Goal: Transaction & Acquisition: Purchase product/service

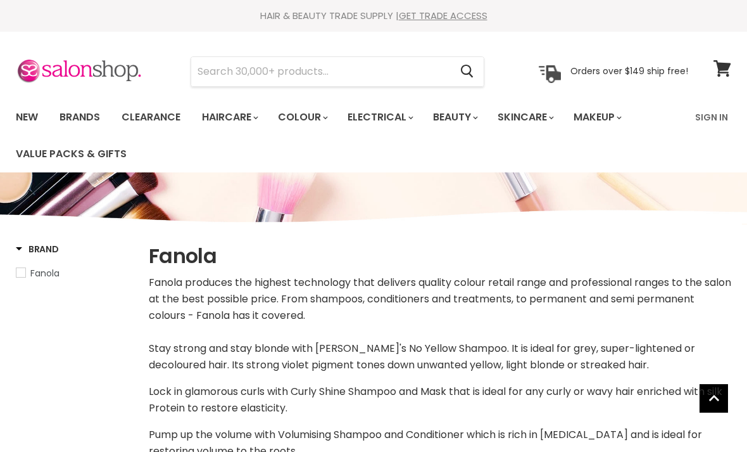
select select "manual"
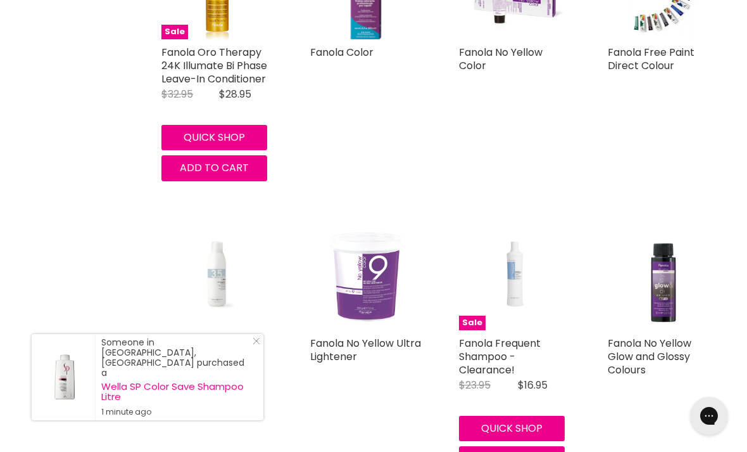
scroll to position [3308, 0]
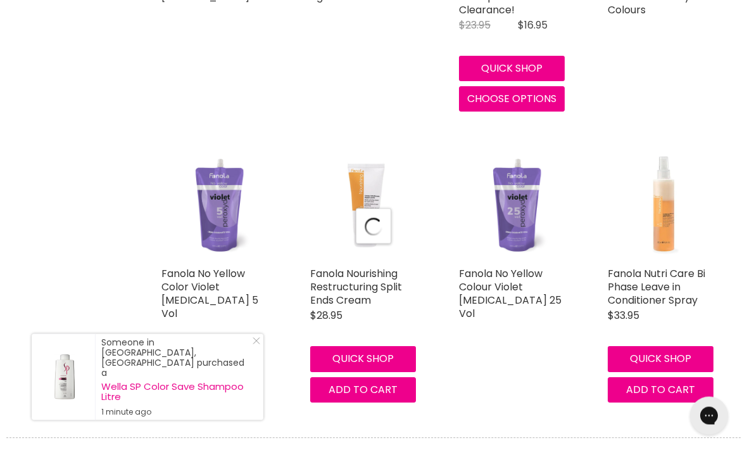
select select "manual"
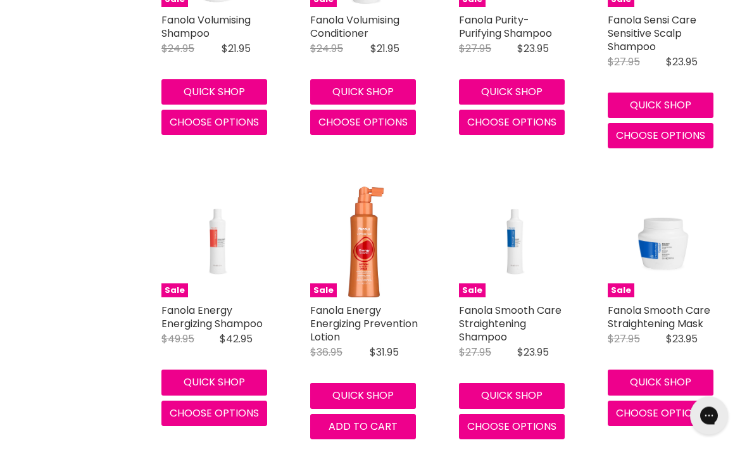
scroll to position [1606, 0]
click at [514, 305] on link "Fanola Smooth Care Straightening Shampoo" at bounding box center [510, 323] width 103 height 41
